Goal: Task Accomplishment & Management: Manage account settings

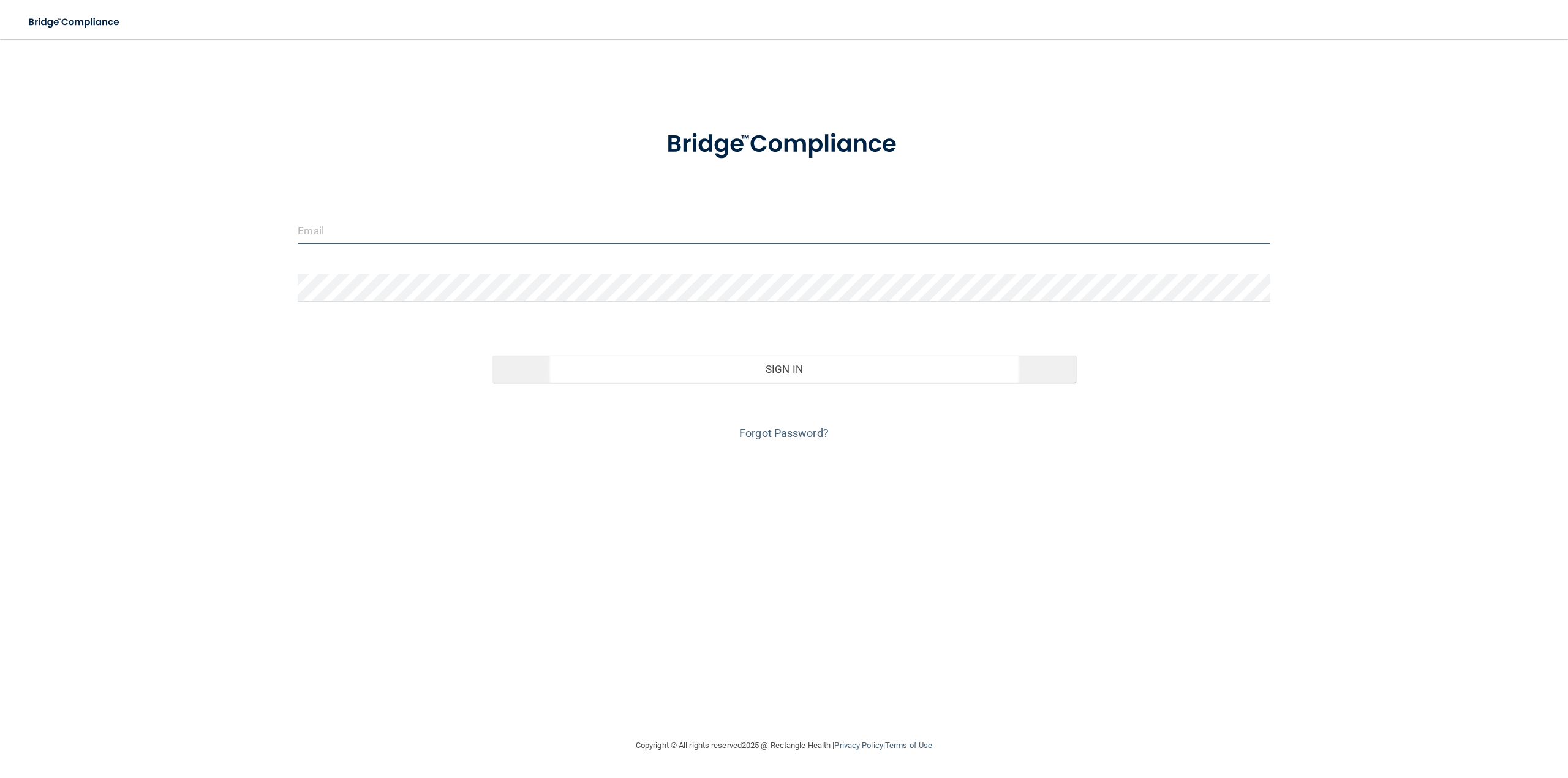
type input "[PERSON_NAME][EMAIL_ADDRESS][DOMAIN_NAME]"
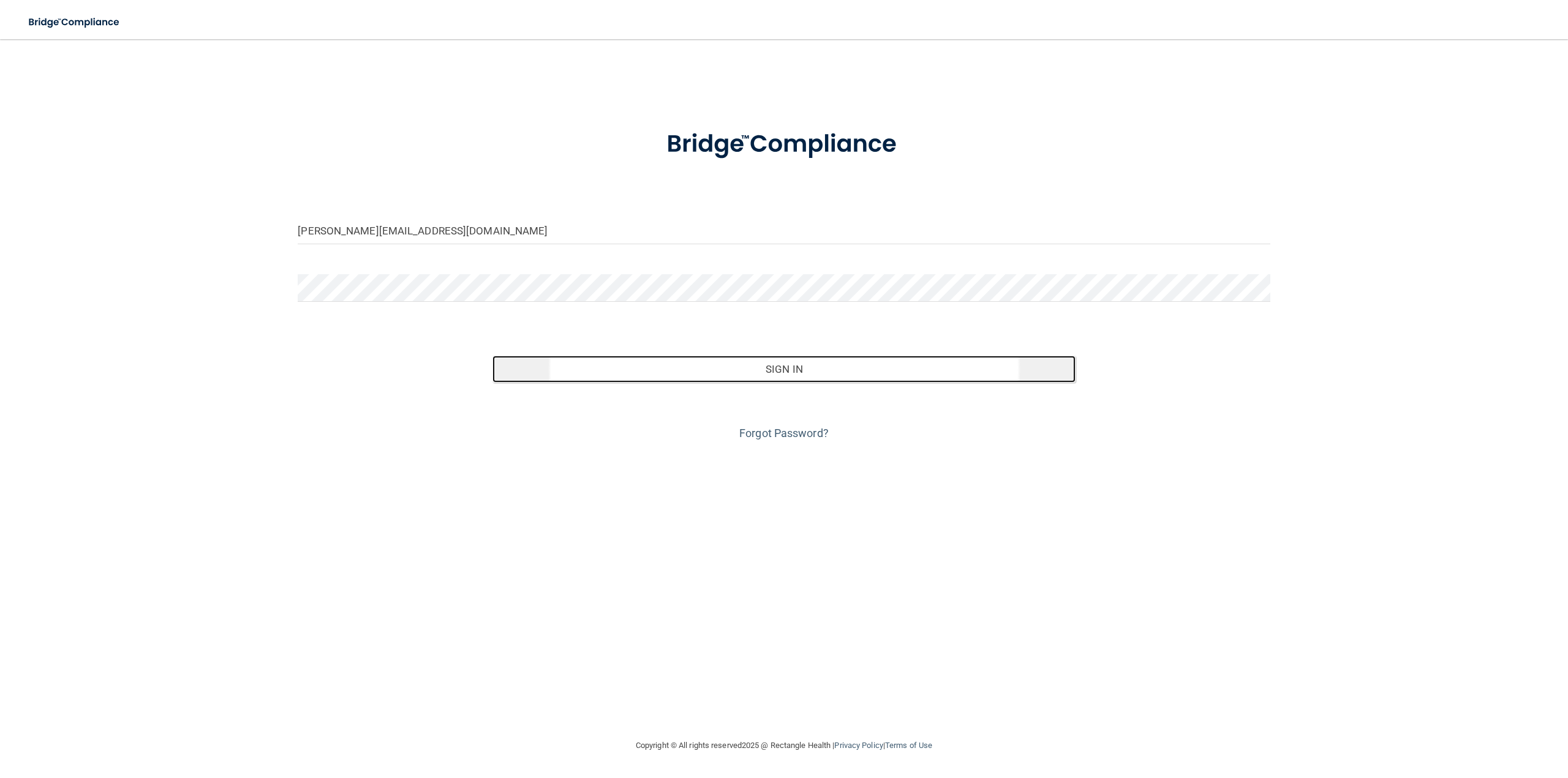
click at [666, 381] on button "Sign In" at bounding box center [784, 369] width 583 height 27
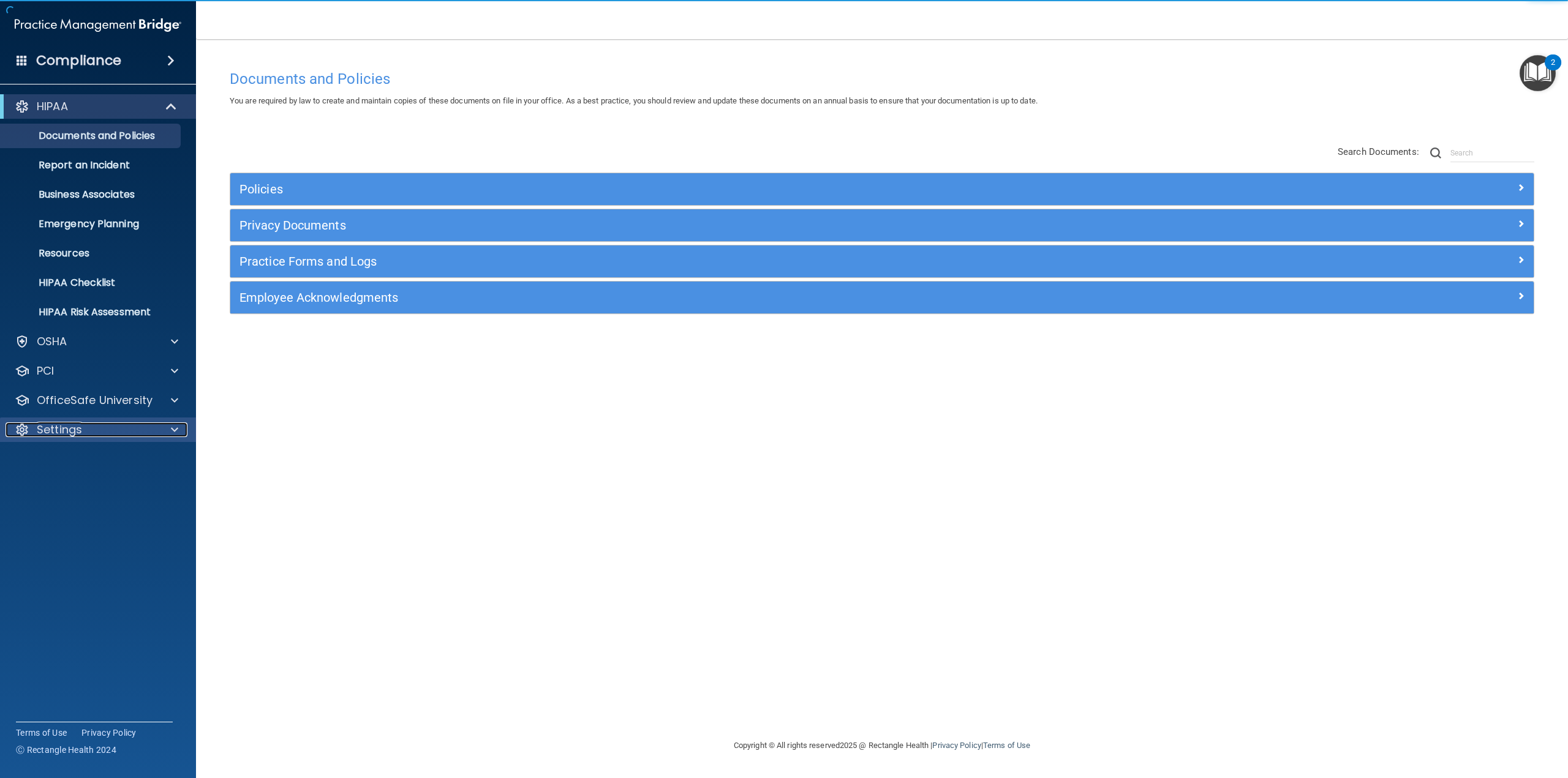
click at [180, 433] on div at bounding box center [173, 429] width 31 height 15
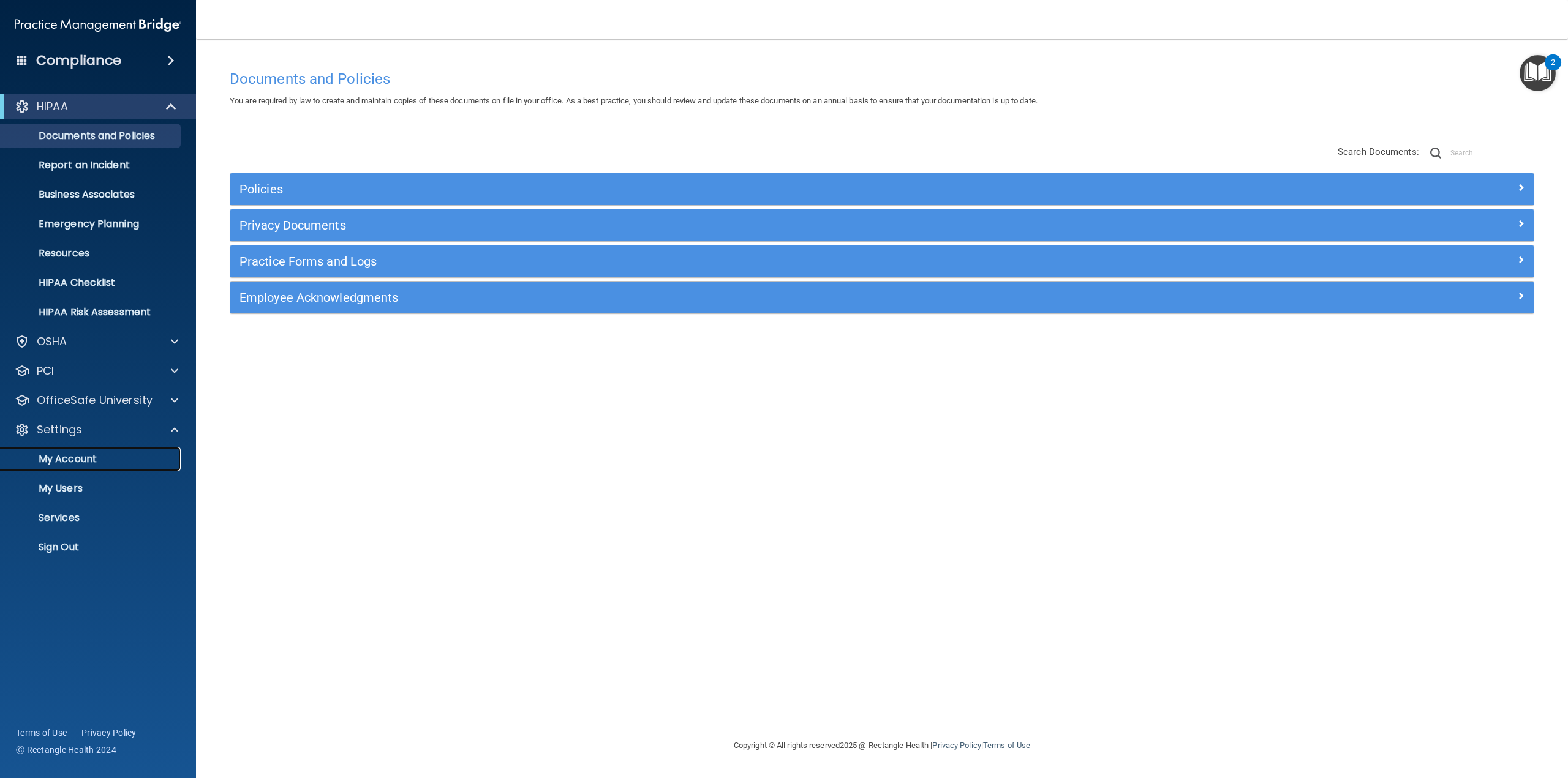
click at [126, 458] on p "My Account" at bounding box center [92, 459] width 167 height 12
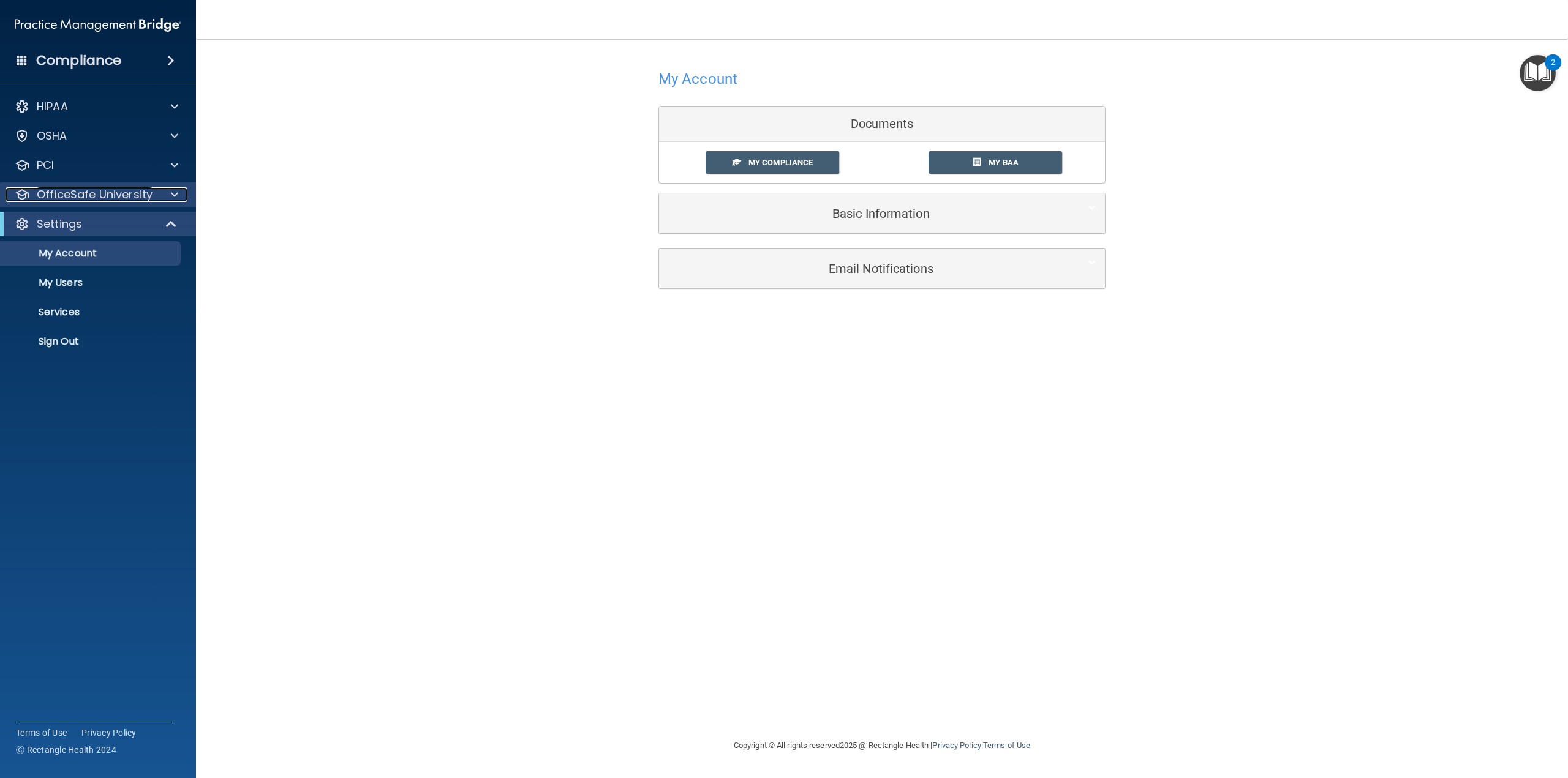
click at [182, 194] on div at bounding box center [173, 194] width 31 height 15
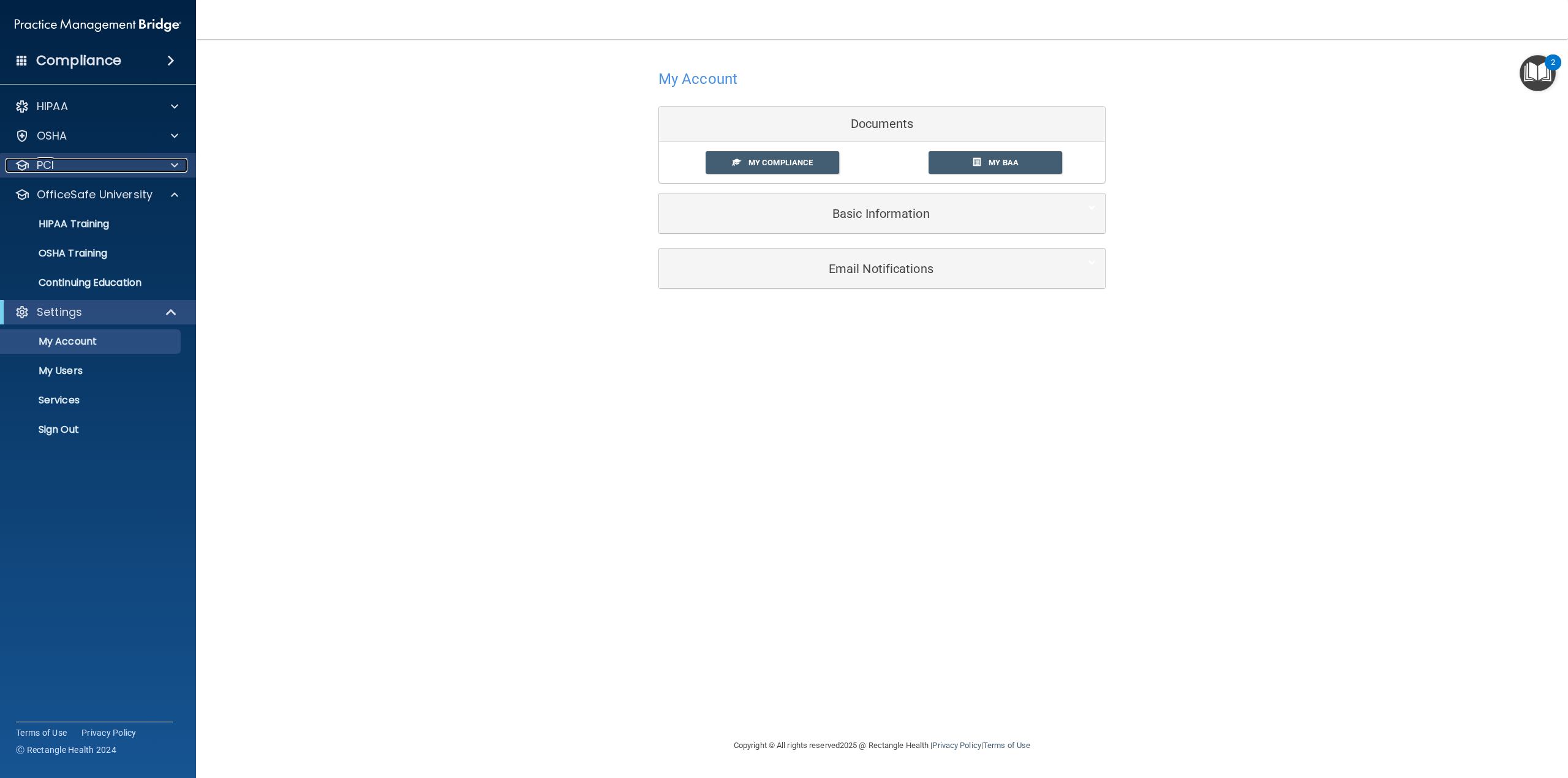
click at [180, 166] on div at bounding box center [173, 165] width 31 height 15
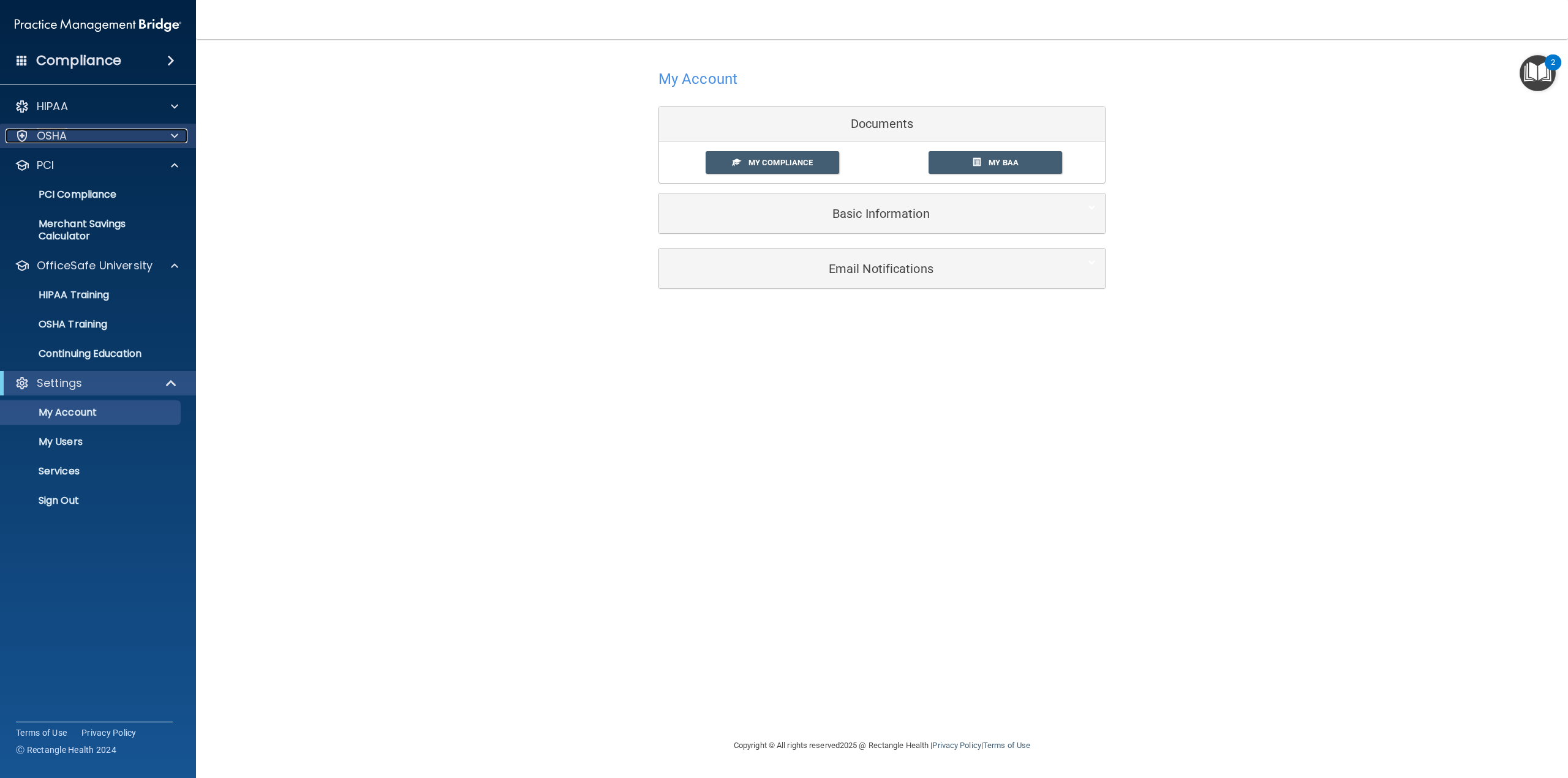
click at [180, 139] on div at bounding box center [173, 136] width 31 height 15
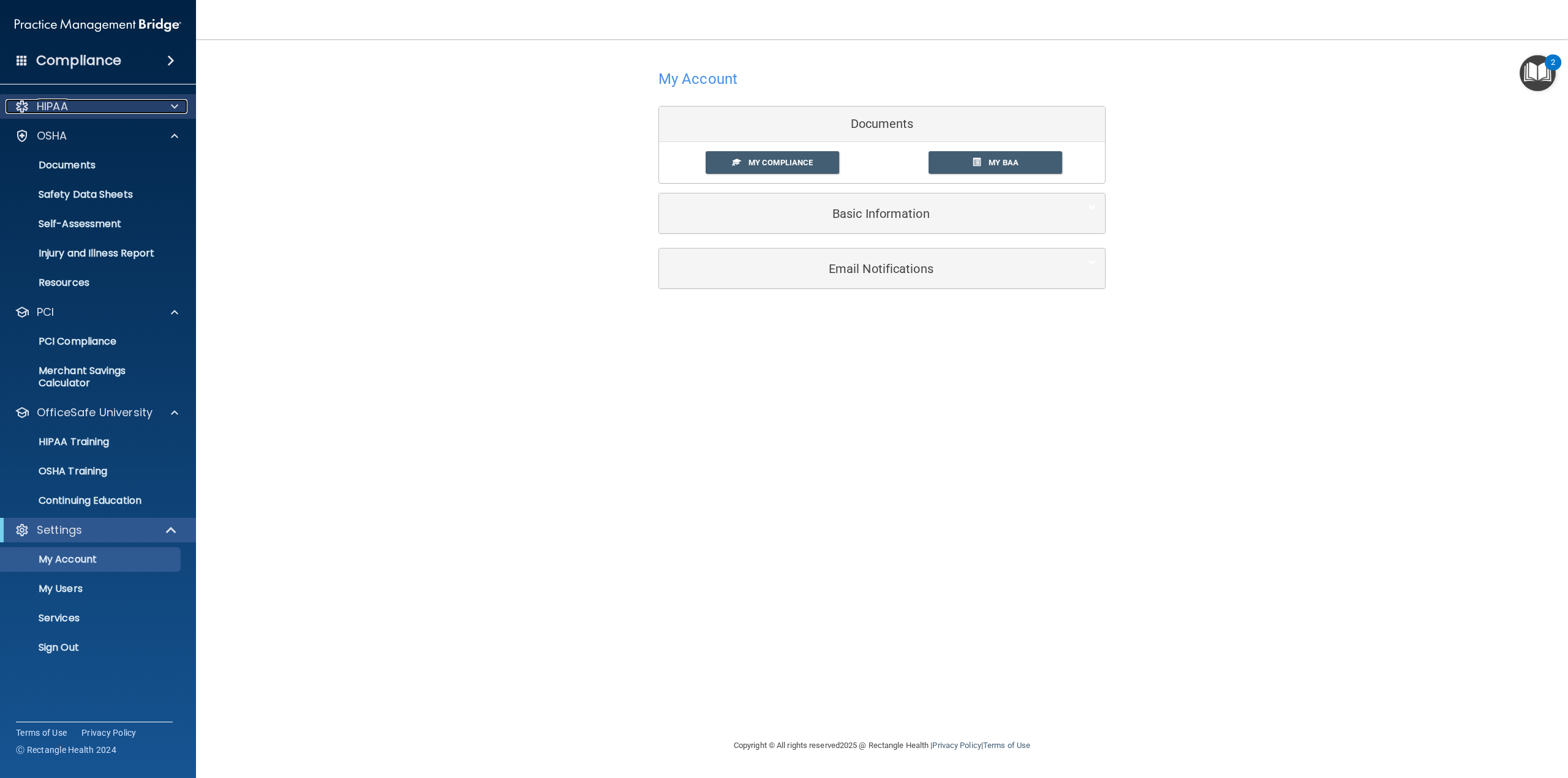
click at [178, 106] on span at bounding box center [174, 106] width 7 height 15
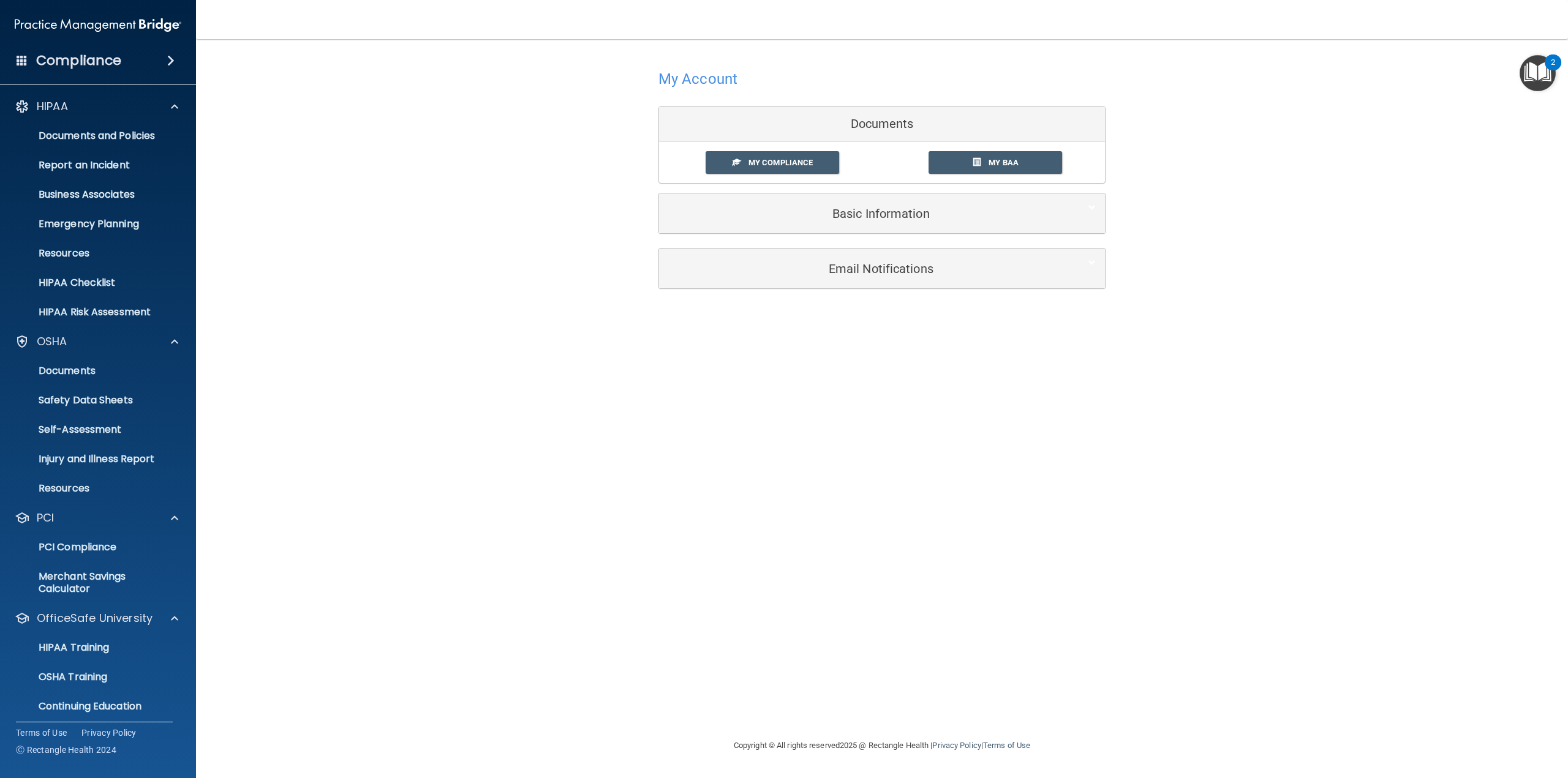
click at [27, 63] on span at bounding box center [22, 60] width 11 height 11
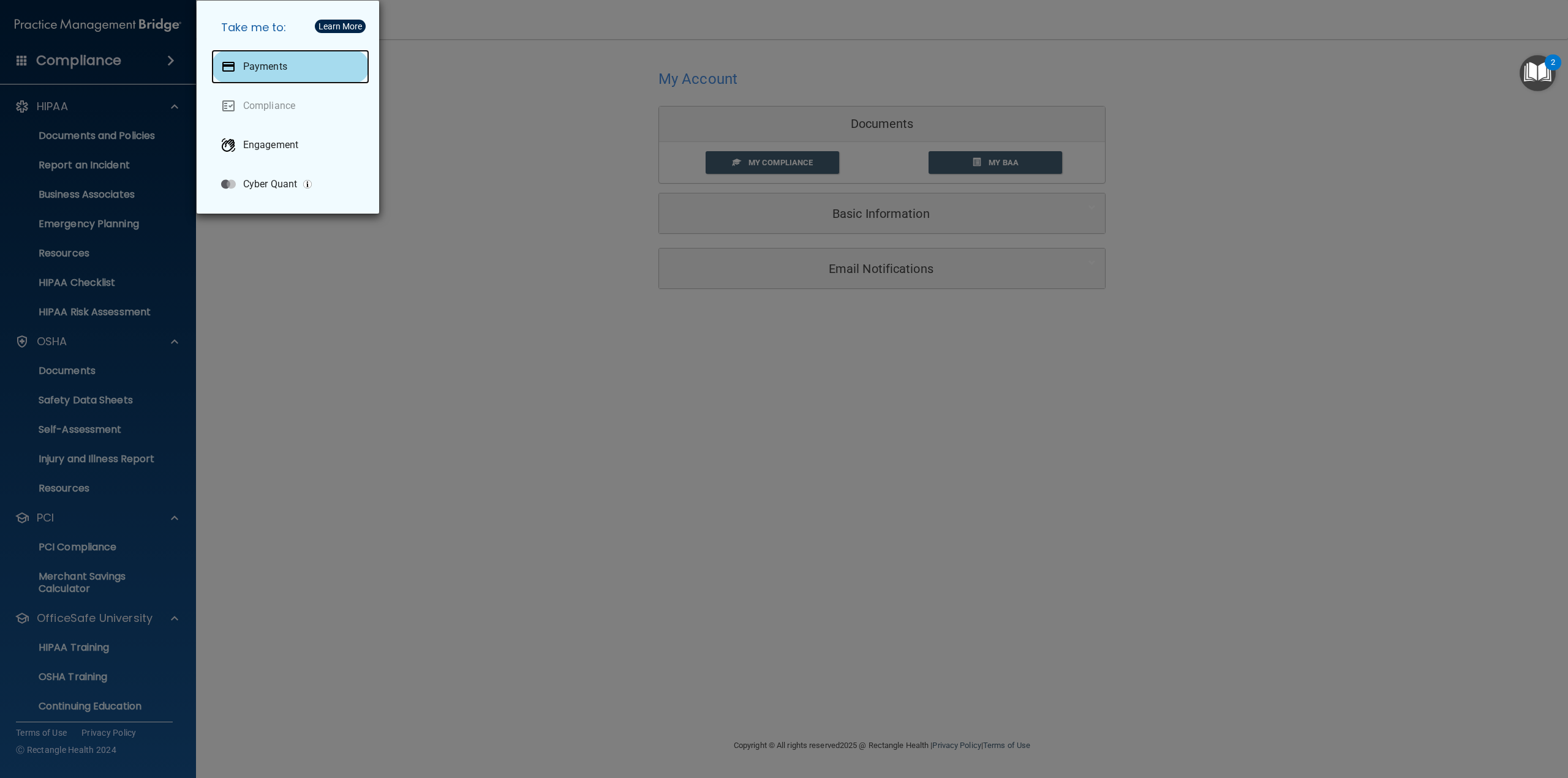
click at [260, 77] on div "Payments" at bounding box center [290, 66] width 158 height 34
